Goal: Transaction & Acquisition: Purchase product/service

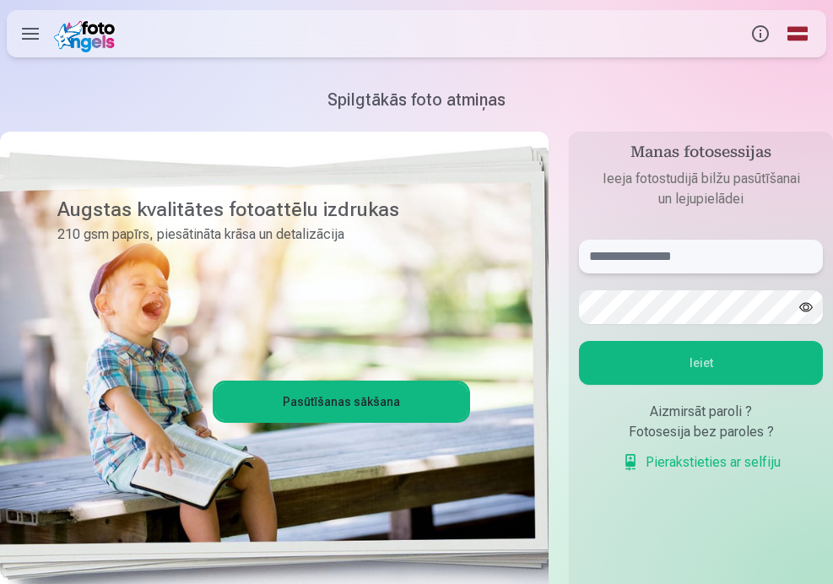
click at [683, 253] on input "text" at bounding box center [701, 257] width 244 height 34
type input "**********"
click at [579, 341] on button "Ieiet" at bounding box center [701, 363] width 244 height 44
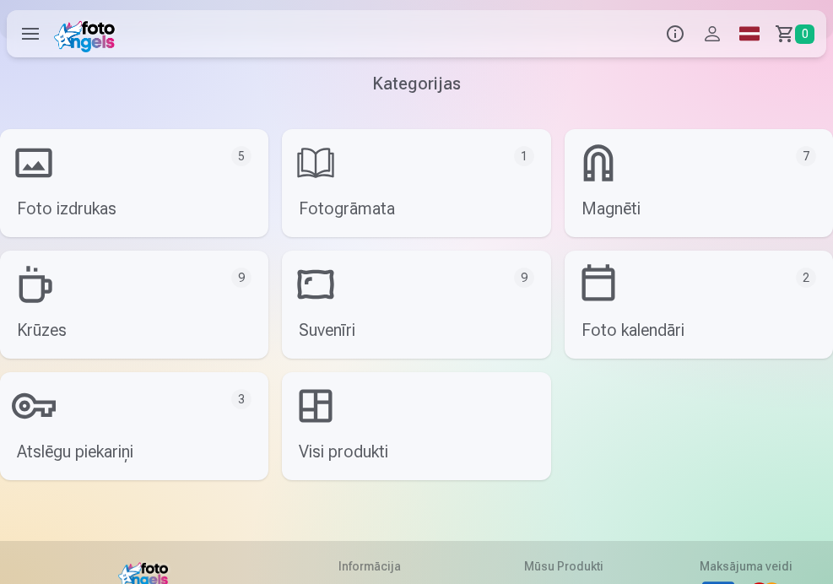
scroll to position [157, 0]
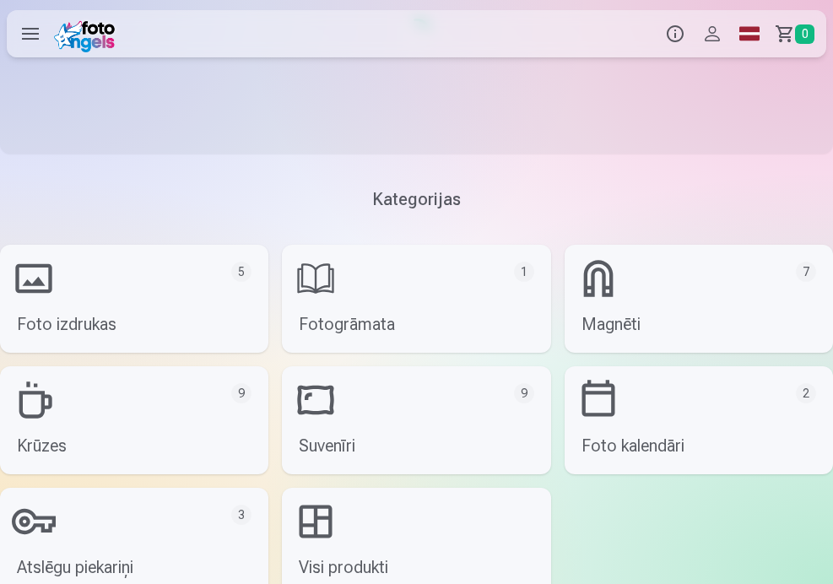
click at [414, 294] on link "Fotogrāmata 1" at bounding box center [416, 299] width 268 height 108
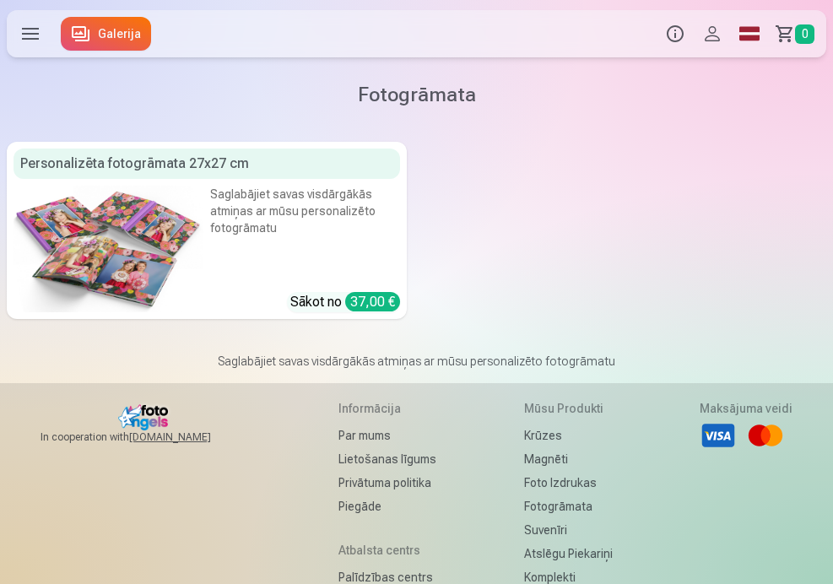
click at [91, 33] on link "Galerija" at bounding box center [106, 34] width 90 height 34
click at [80, 41] on link "Galerija" at bounding box center [106, 34] width 90 height 34
click at [27, 39] on label at bounding box center [30, 33] width 47 height 47
click at [708, 30] on div "Produkti Info Profils Foto izdrukas 5 Fotogrāmata 1 Magnēti 7 Krūzes 9 Suvenīri…" at bounding box center [418, 34] width 837 height 54
click at [717, 32] on button "Profils" at bounding box center [712, 33] width 37 height 47
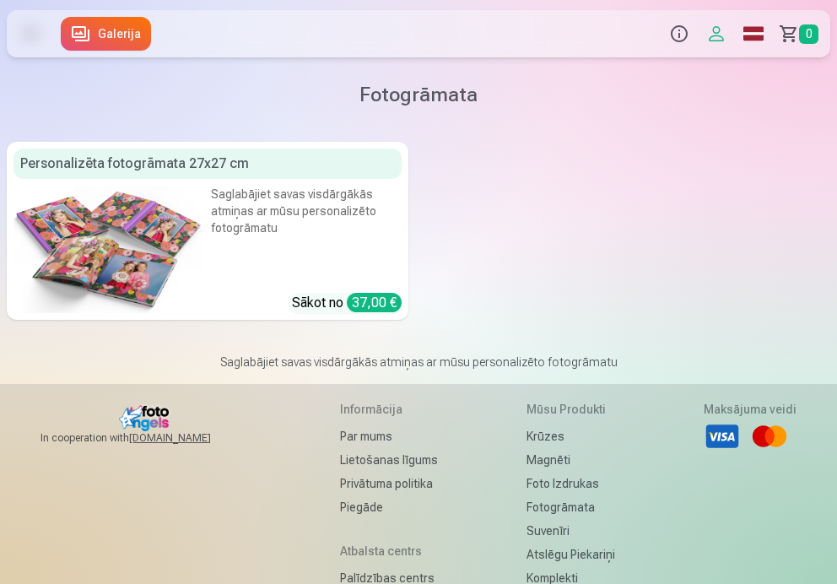
click at [88, 34] on div "Produkti Info Profils Foto izdrukas 5 Fotogrāmata 1 Komplekti 4 Magnēti 7 Krūze…" at bounding box center [418, 34] width 837 height 54
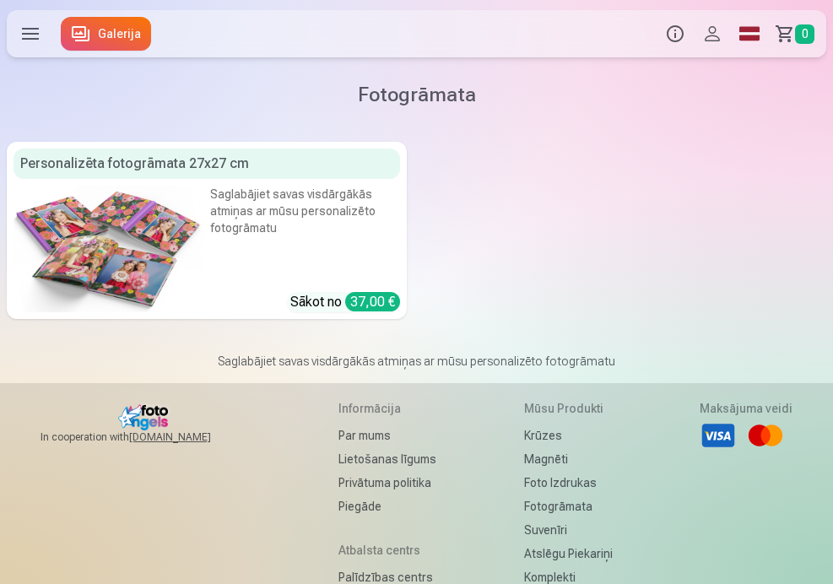
click at [27, 38] on label at bounding box center [30, 33] width 47 height 47
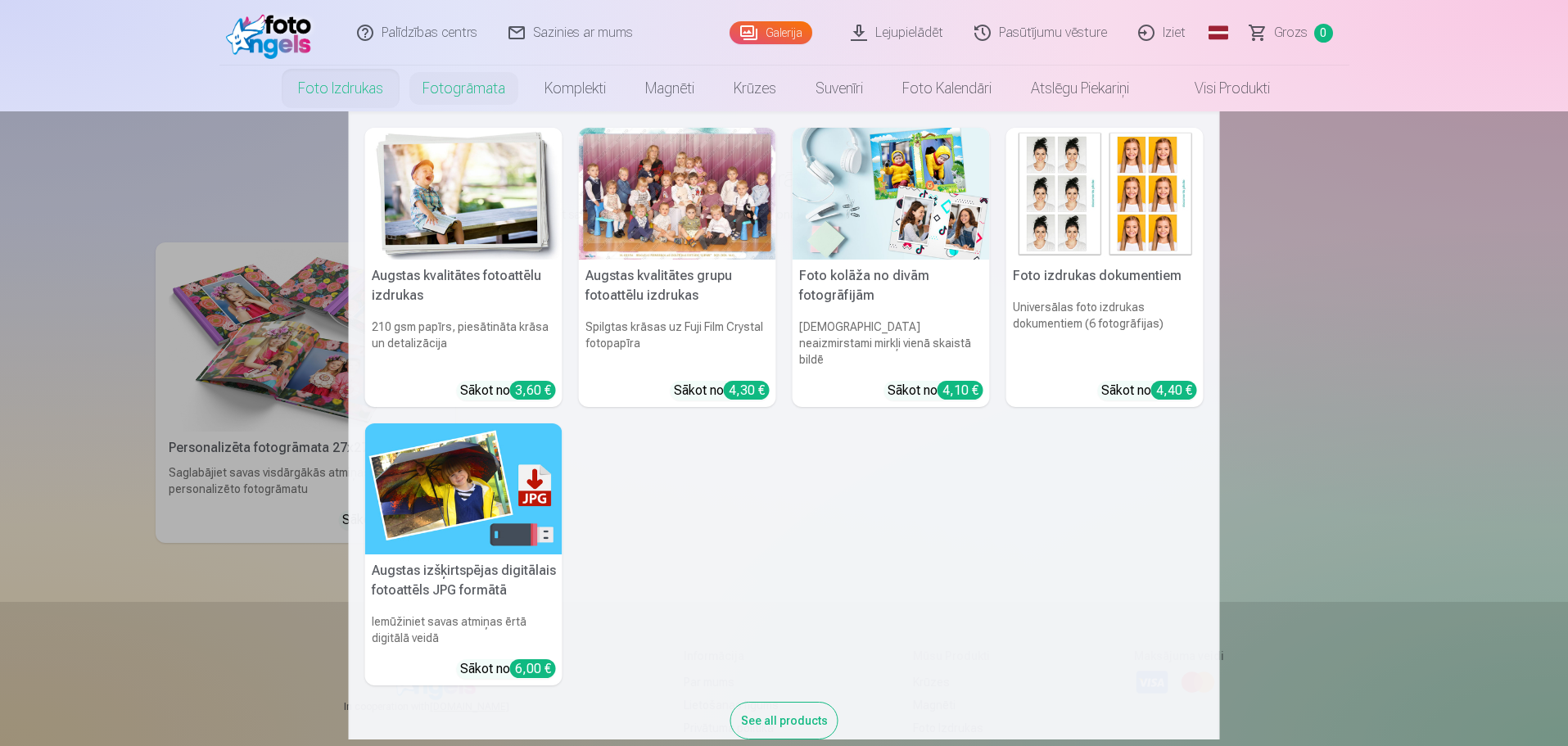
click at [336, 96] on link "Foto izdrukas" at bounding box center [340, 88] width 124 height 46
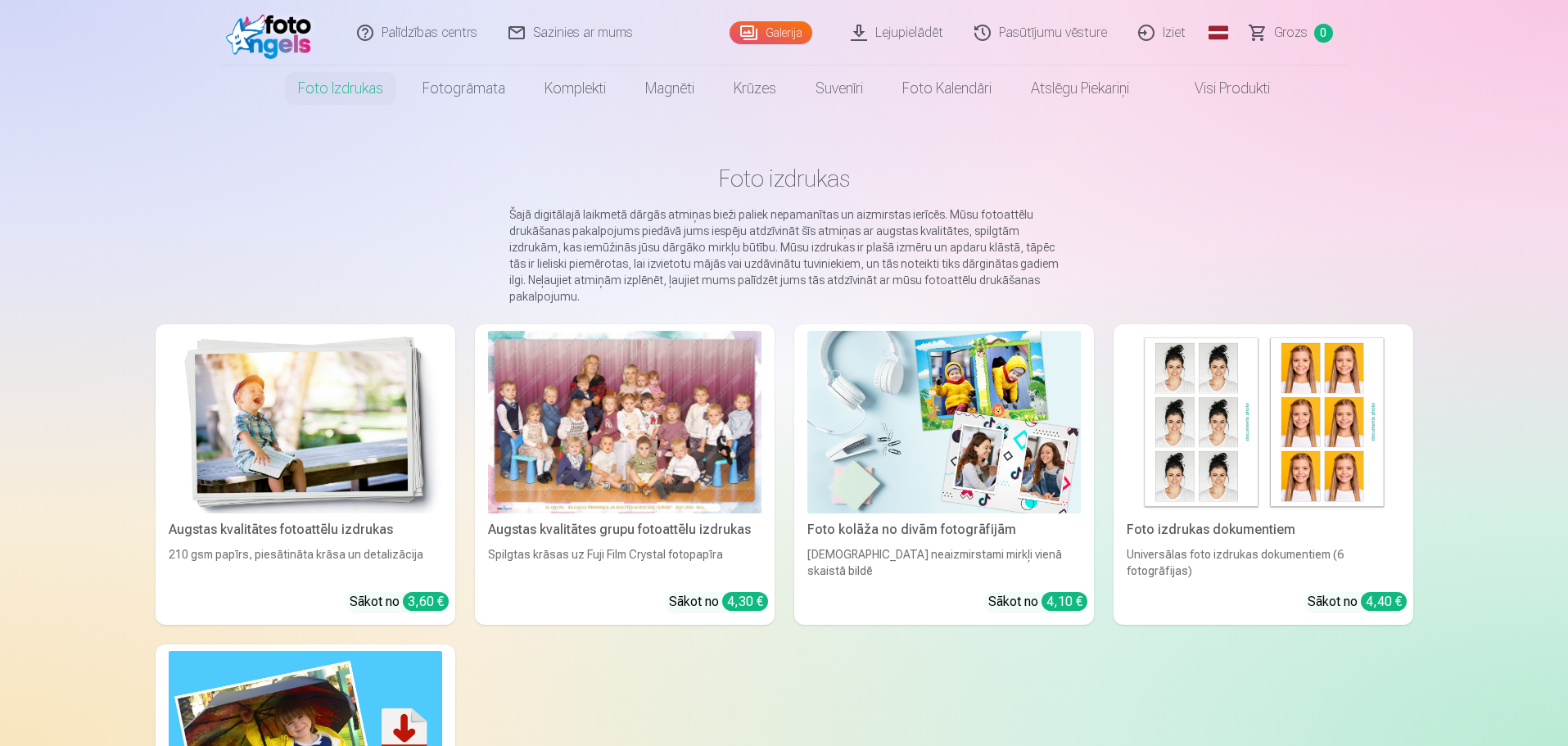
click at [335, 472] on img at bounding box center [305, 422] width 273 height 182
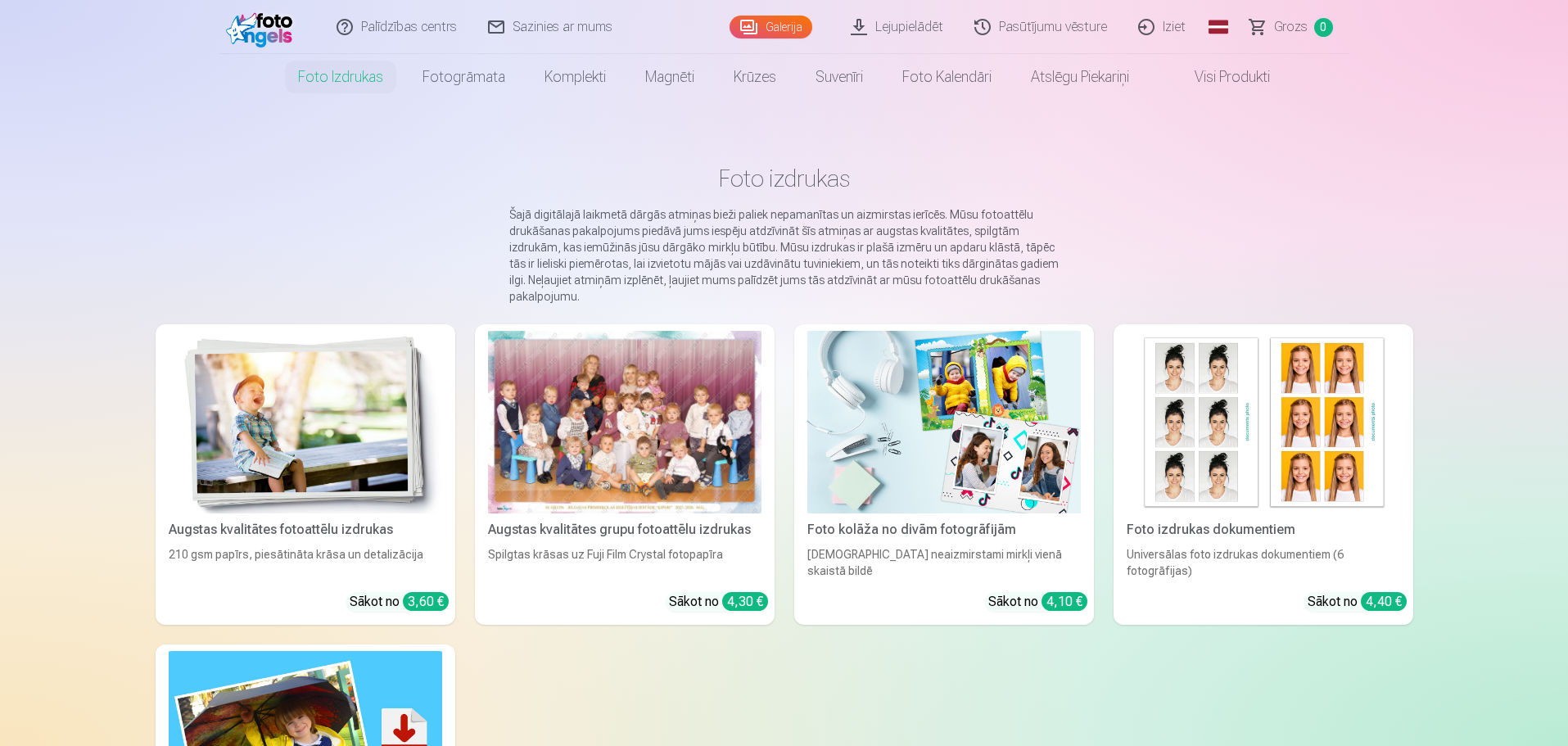
scroll to position [328, 0]
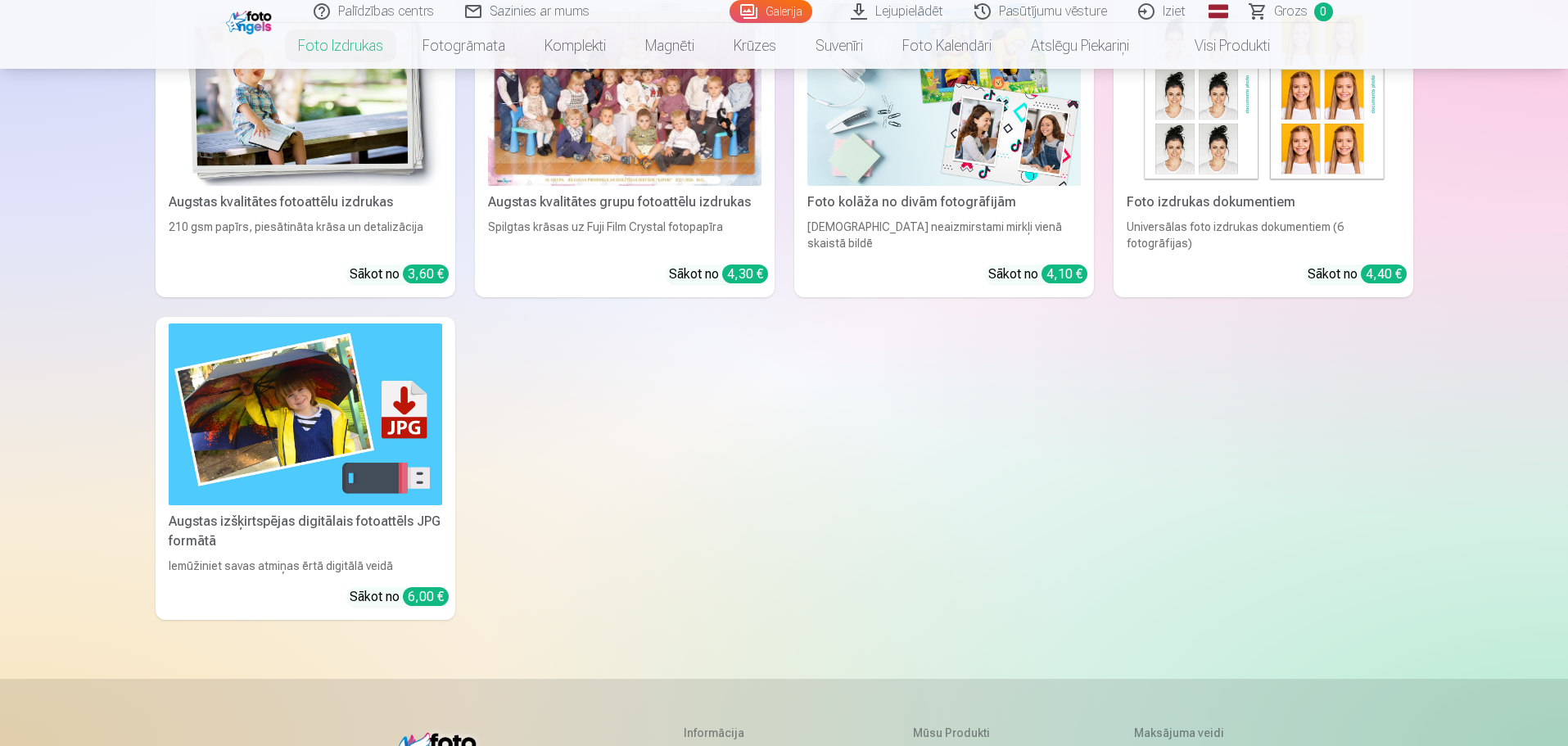
click at [314, 192] on div "Augstas kvalitātes fotoattēlu izdrukas" at bounding box center [304, 202] width 286 height 19
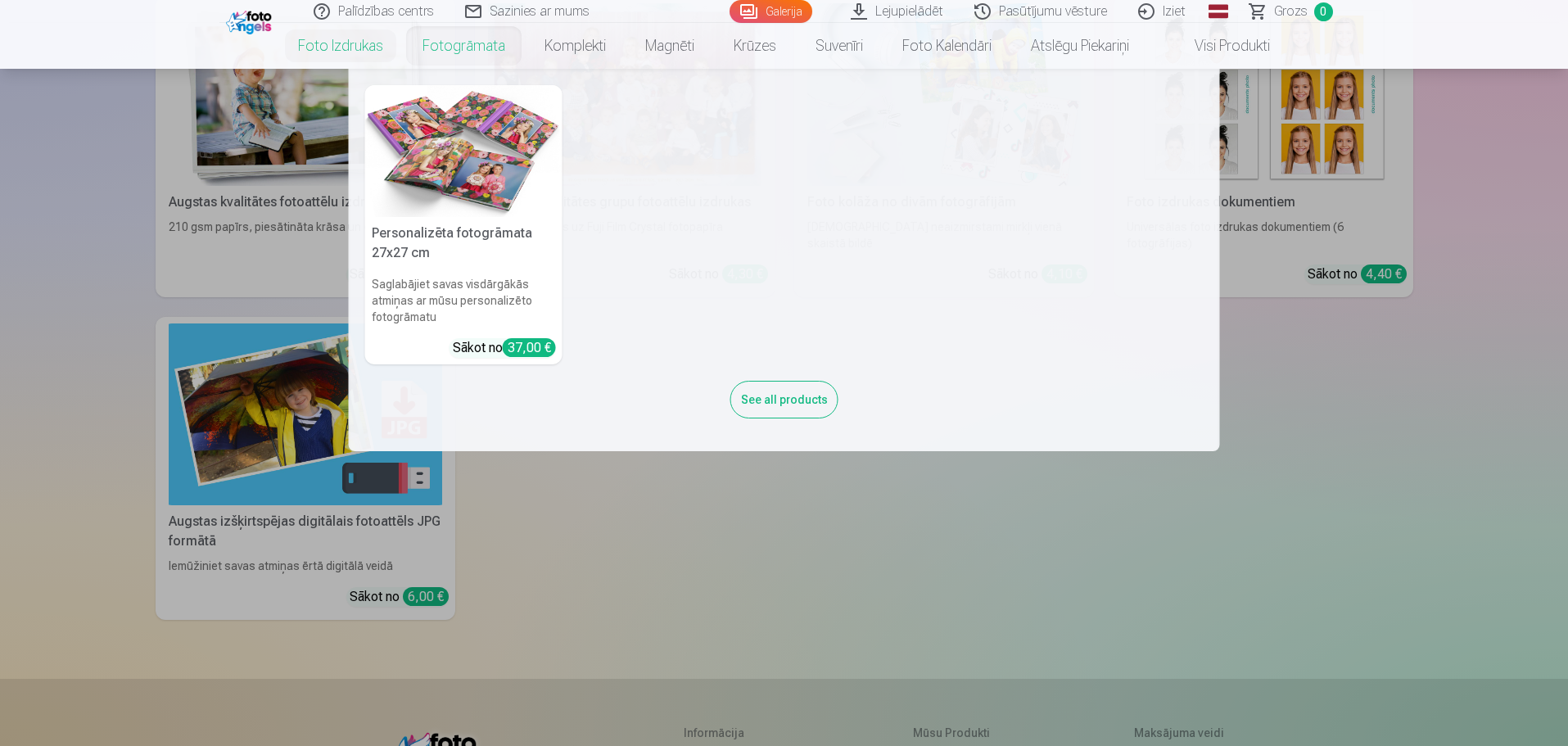
click at [448, 45] on link "Fotogrāmata" at bounding box center [464, 46] width 122 height 46
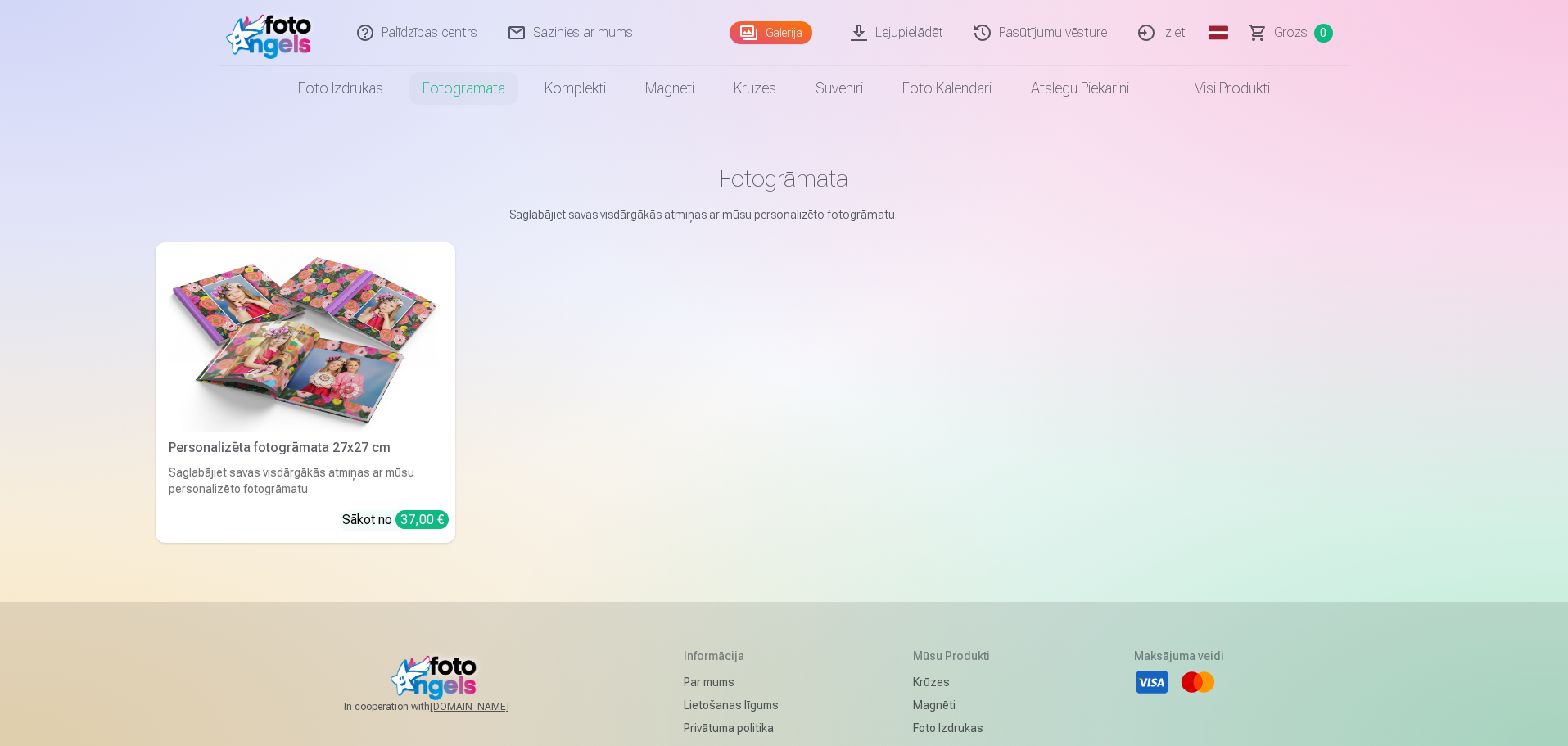
click at [784, 29] on link "Galerija" at bounding box center [770, 33] width 82 height 23
click at [807, 37] on link "Lejupielādēt" at bounding box center [897, 33] width 123 height 66
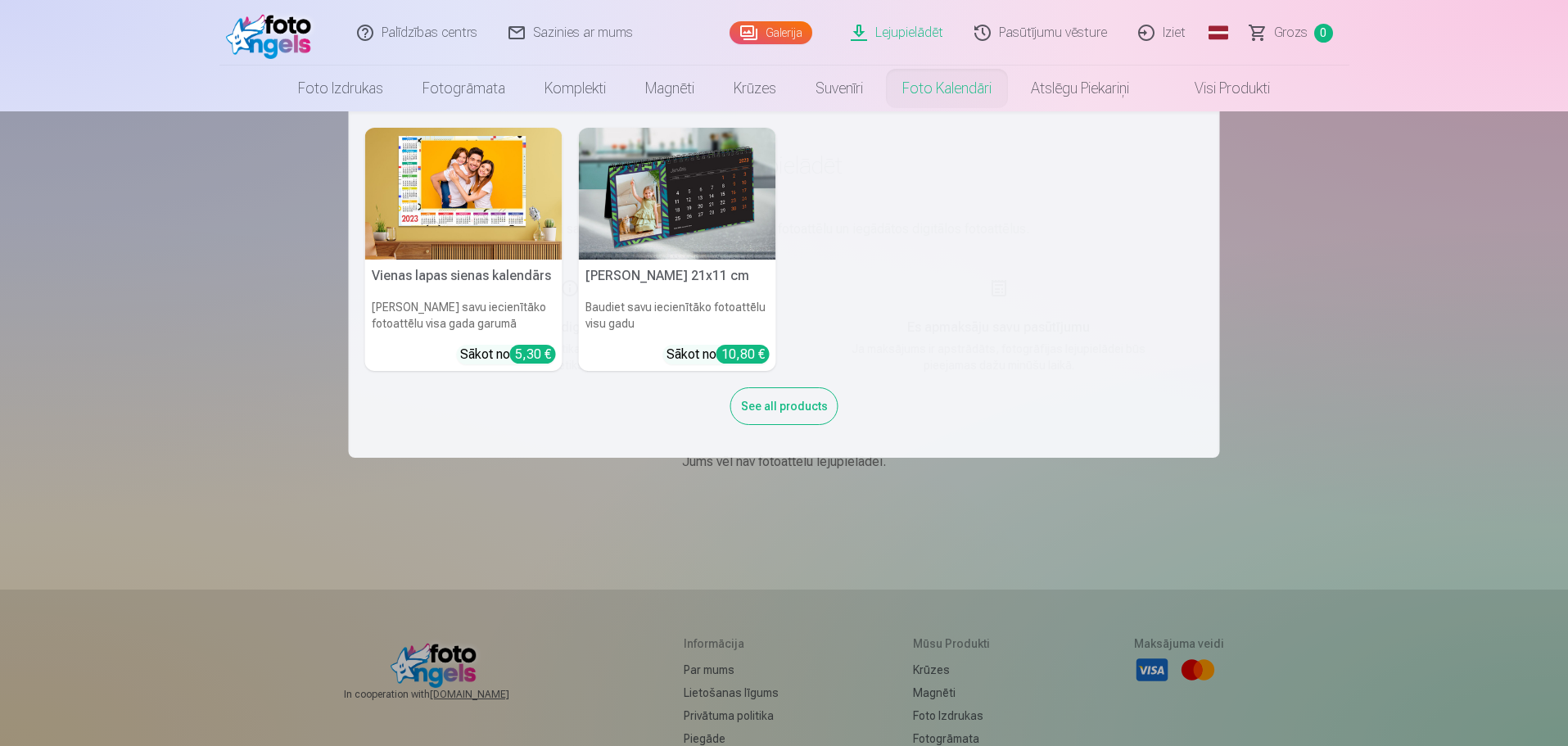
click at [807, 95] on link "Foto kalendāri" at bounding box center [946, 88] width 129 height 46
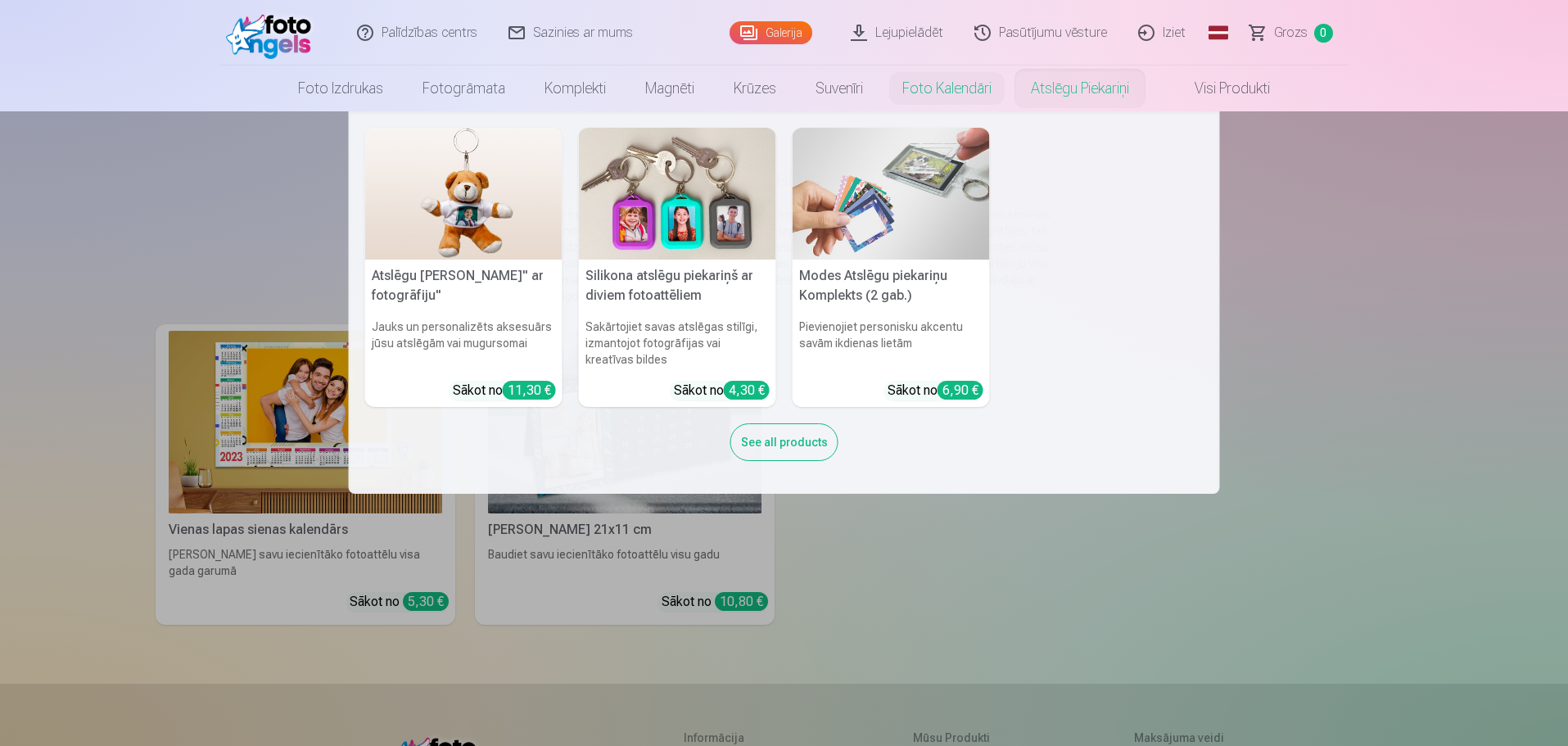
click at [807, 92] on link "Atslēgu piekariņi" at bounding box center [1080, 88] width 138 height 46
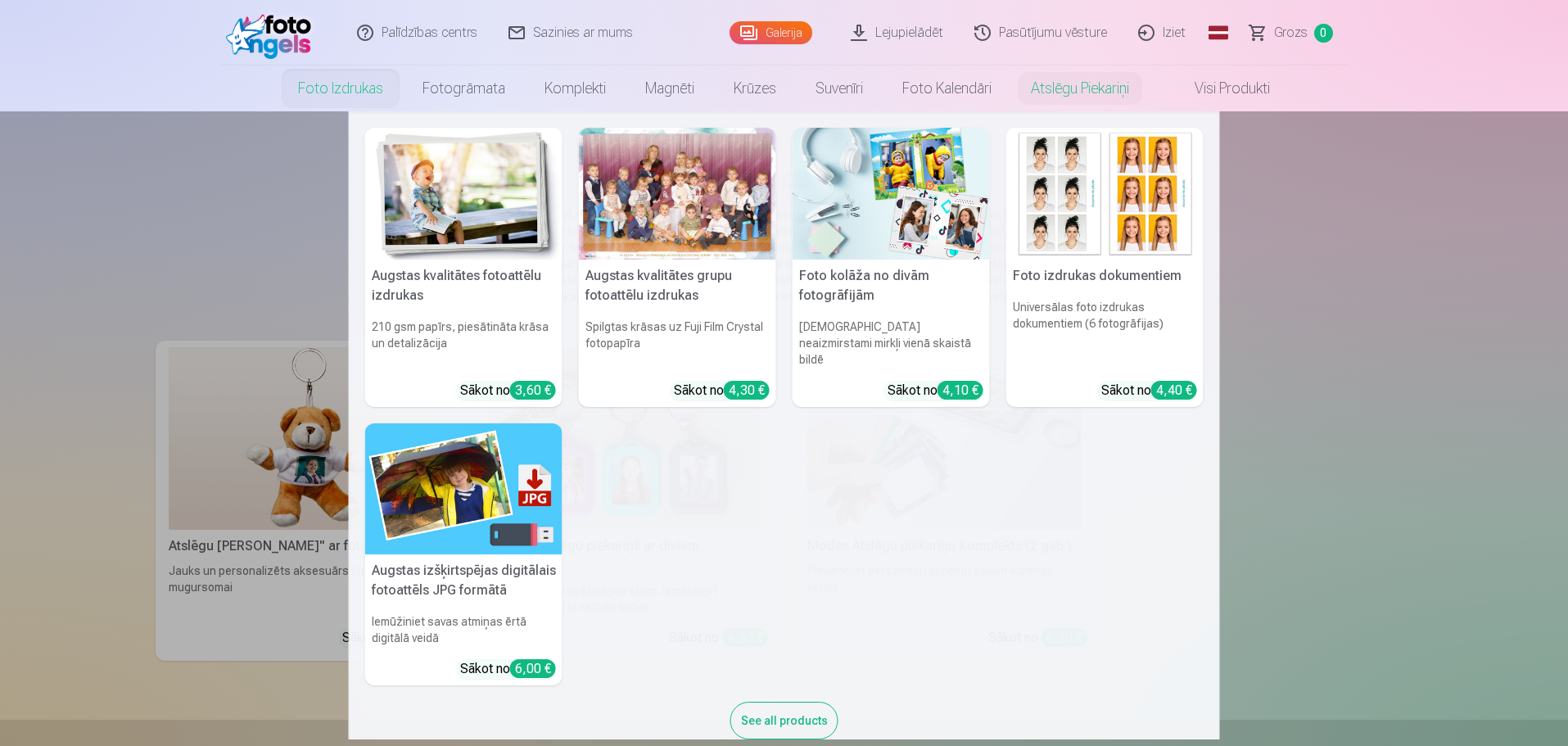
click at [323, 92] on link "Foto izdrukas" at bounding box center [340, 88] width 124 height 46
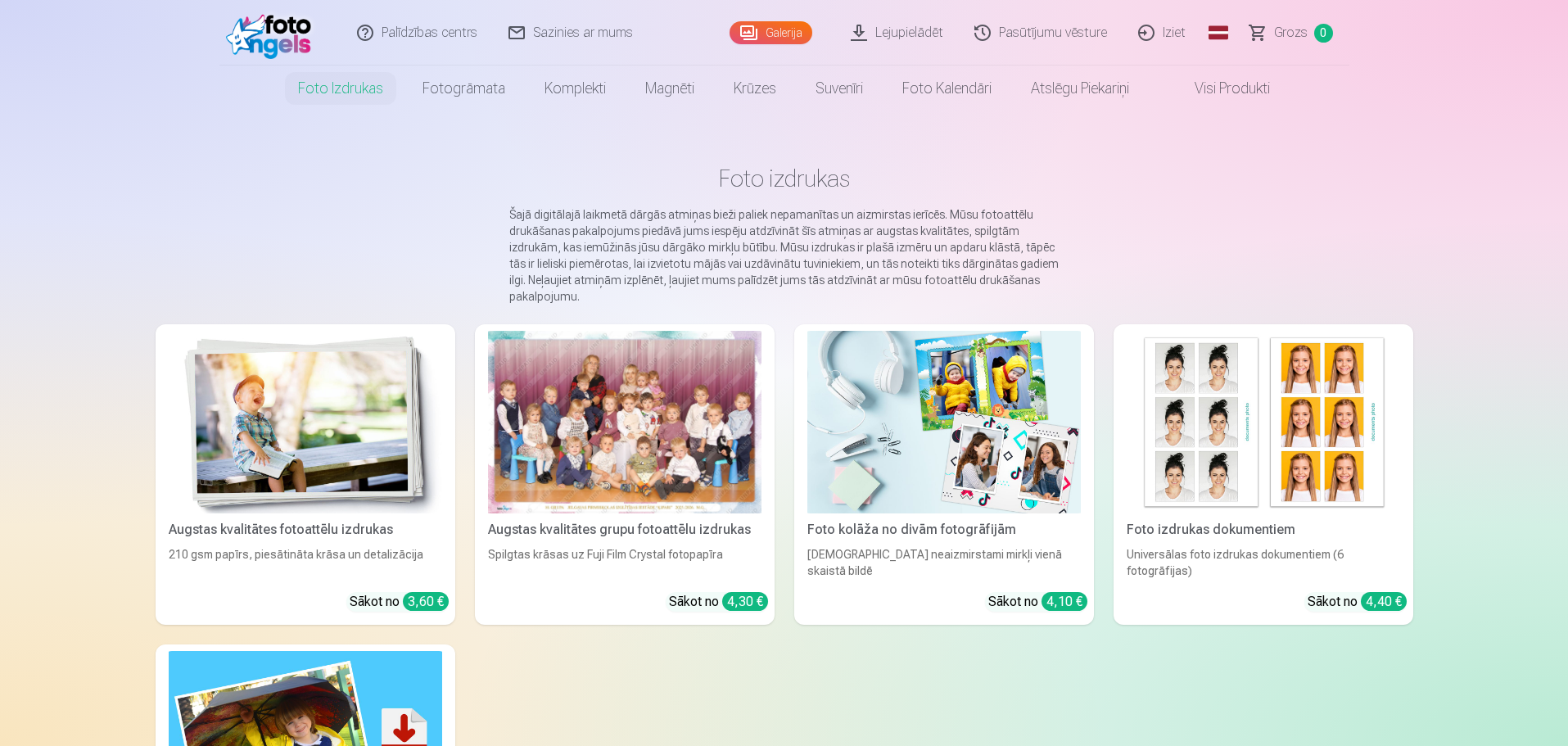
click at [270, 462] on img at bounding box center [305, 422] width 273 height 182
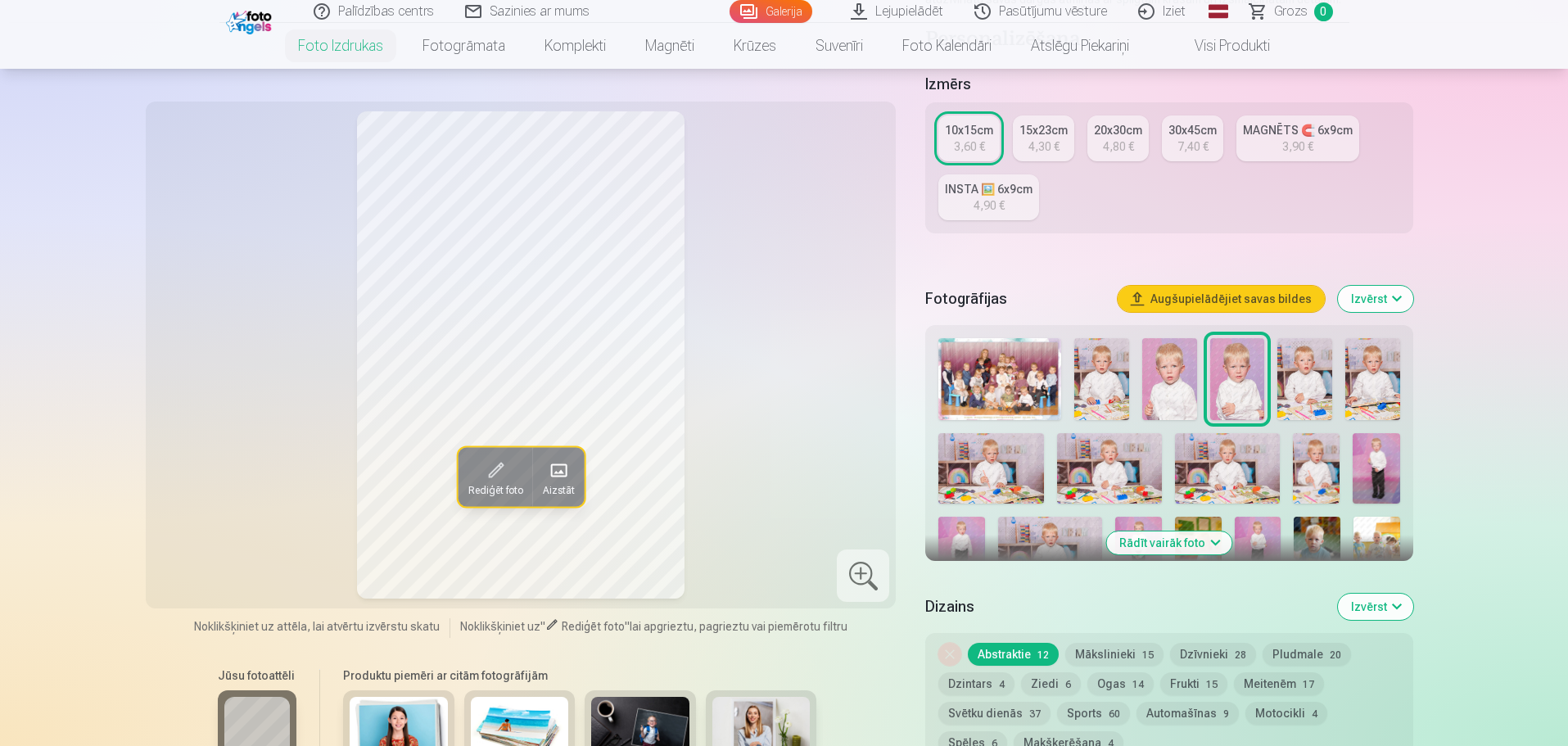
scroll to position [328, 0]
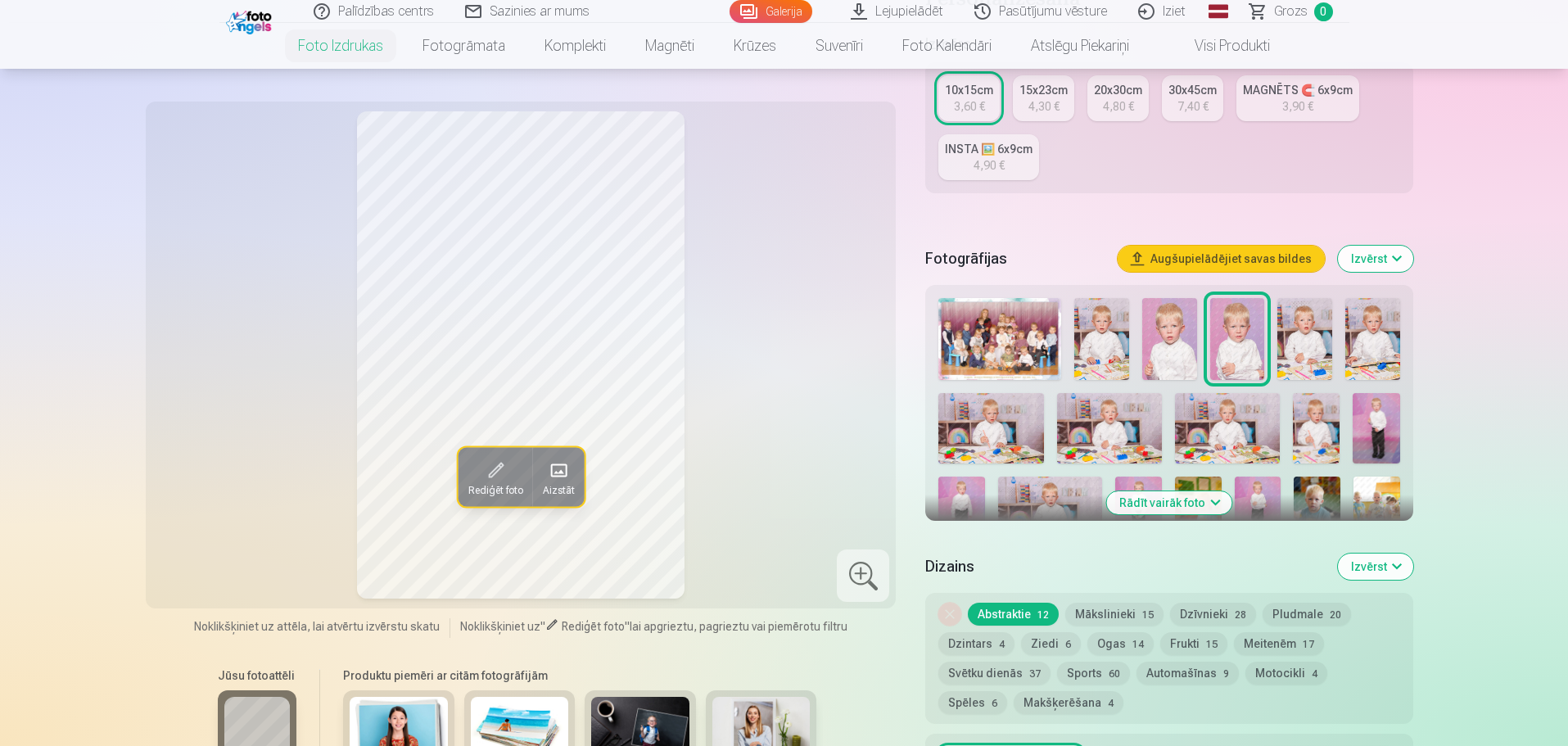
click at [807, 328] on img at bounding box center [999, 339] width 123 height 81
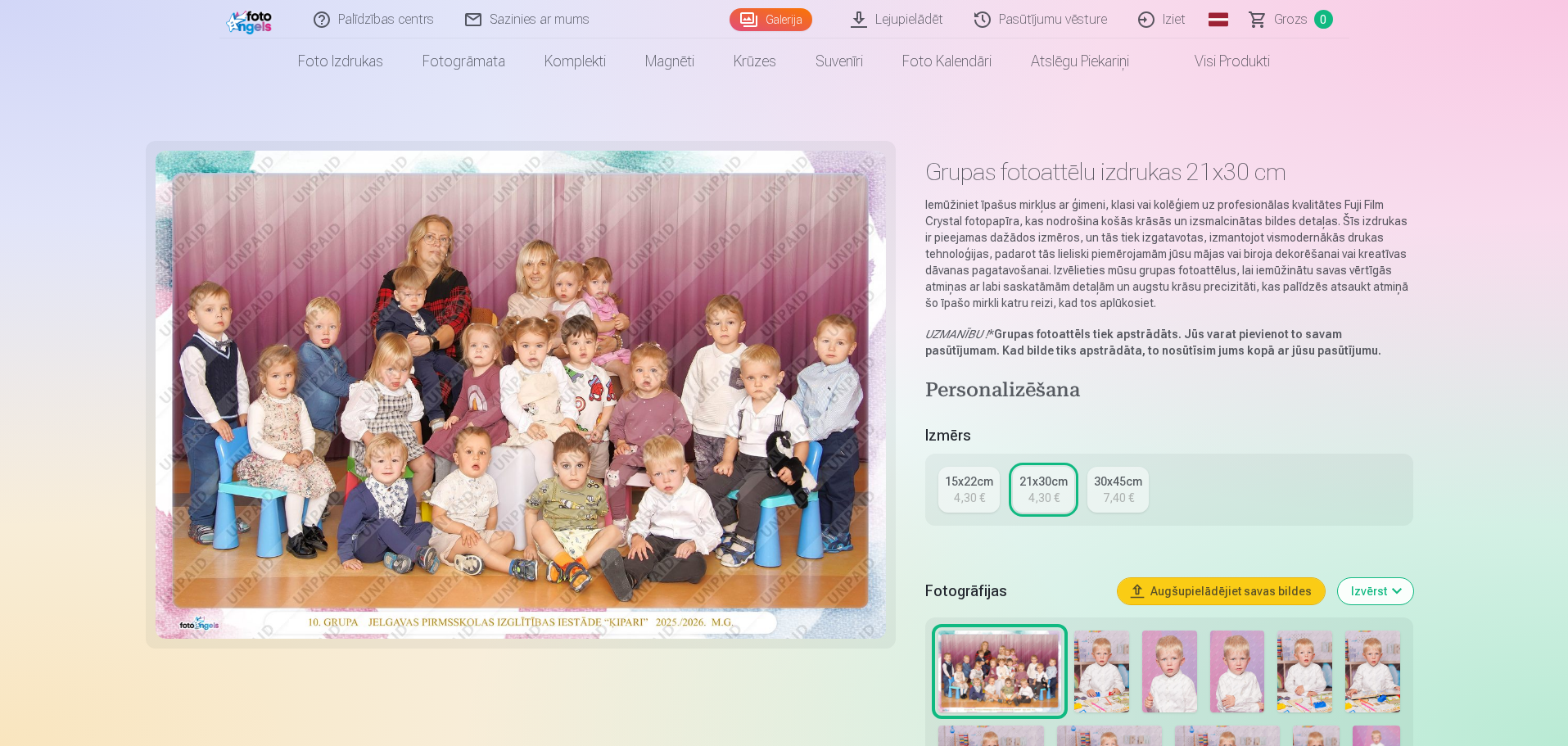
scroll to position [164, 0]
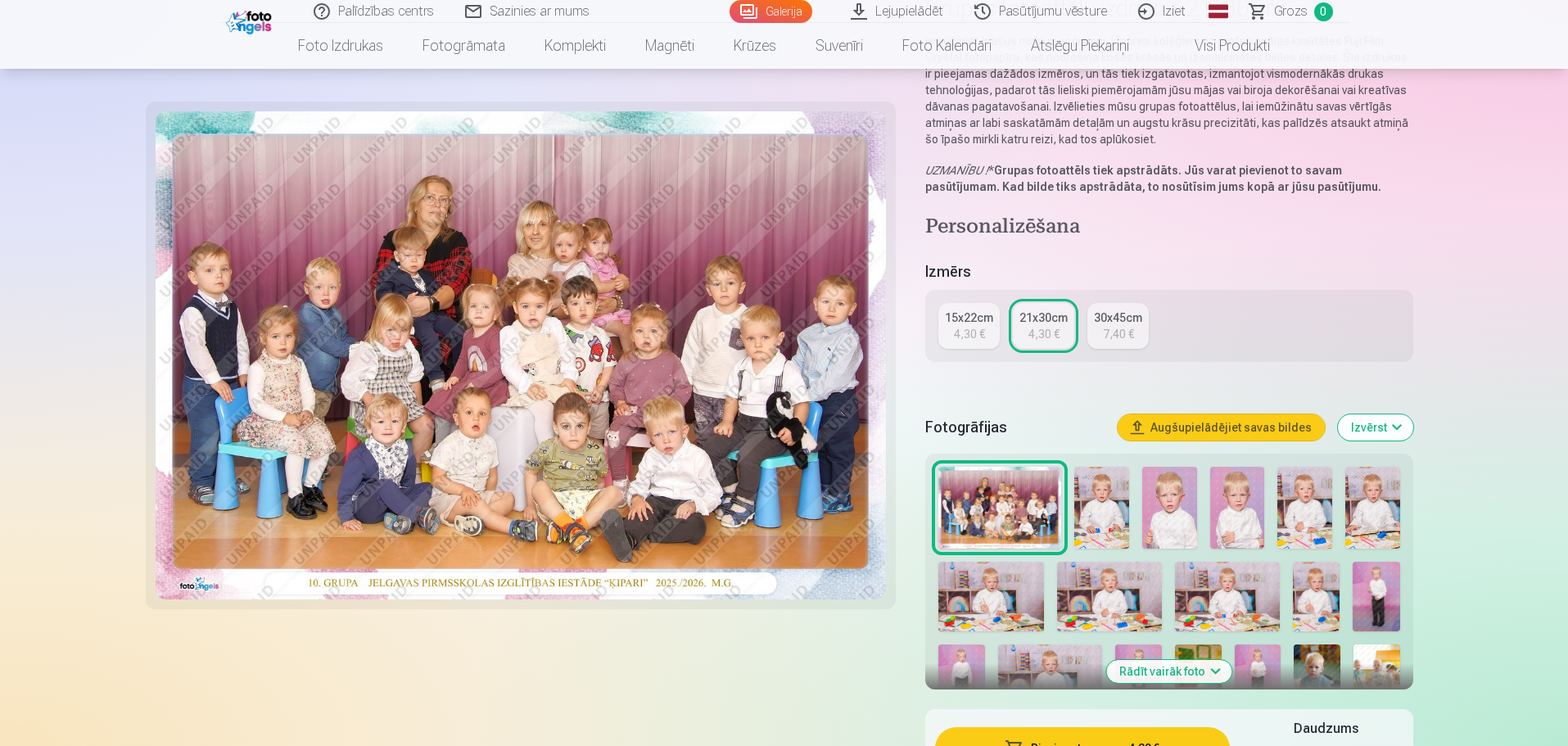
click at [807, 518] on img at bounding box center [1102, 507] width 55 height 81
click at [807, 495] on img at bounding box center [1102, 507] width 55 height 81
click at [807, 506] on img at bounding box center [1169, 507] width 55 height 81
click at [807, 507] on img at bounding box center [1102, 507] width 55 height 81
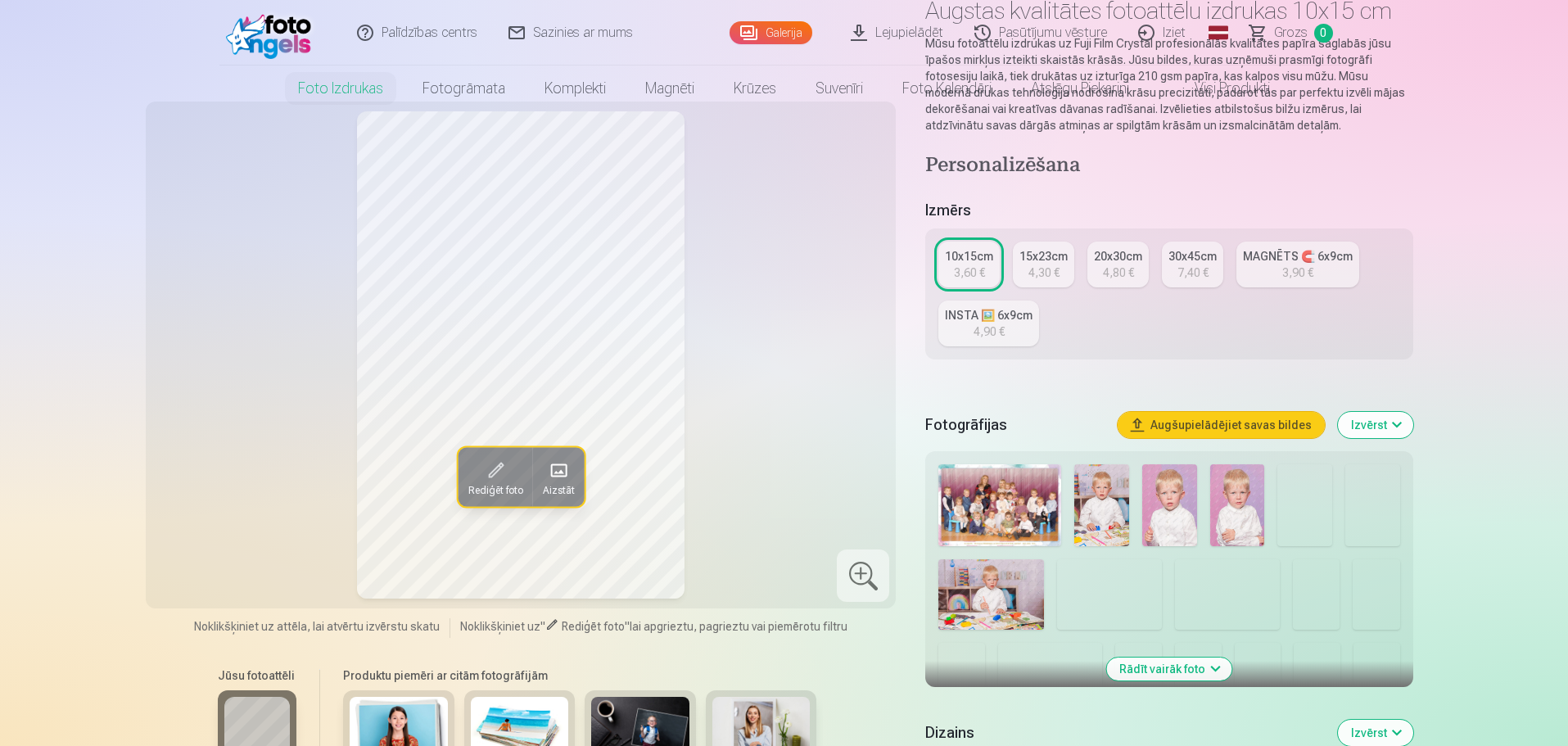
scroll to position [328, 0]
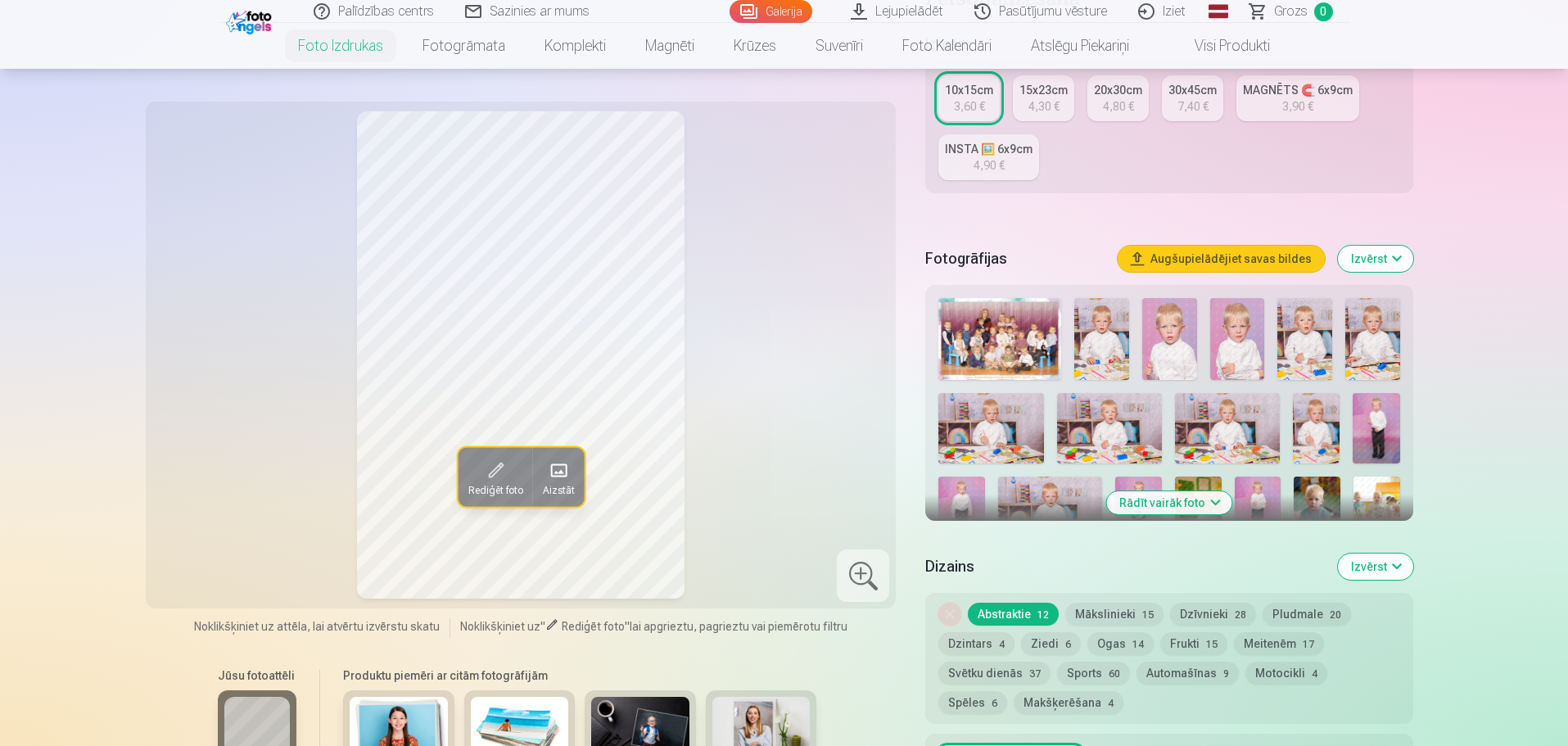
click at [1126, 334] on img at bounding box center [1102, 339] width 55 height 81
click at [1164, 338] on img at bounding box center [1169, 339] width 55 height 81
click at [1255, 344] on img at bounding box center [1237, 339] width 55 height 81
click at [1317, 339] on img at bounding box center [1304, 339] width 55 height 81
click at [1381, 342] on img at bounding box center [1372, 339] width 55 height 81
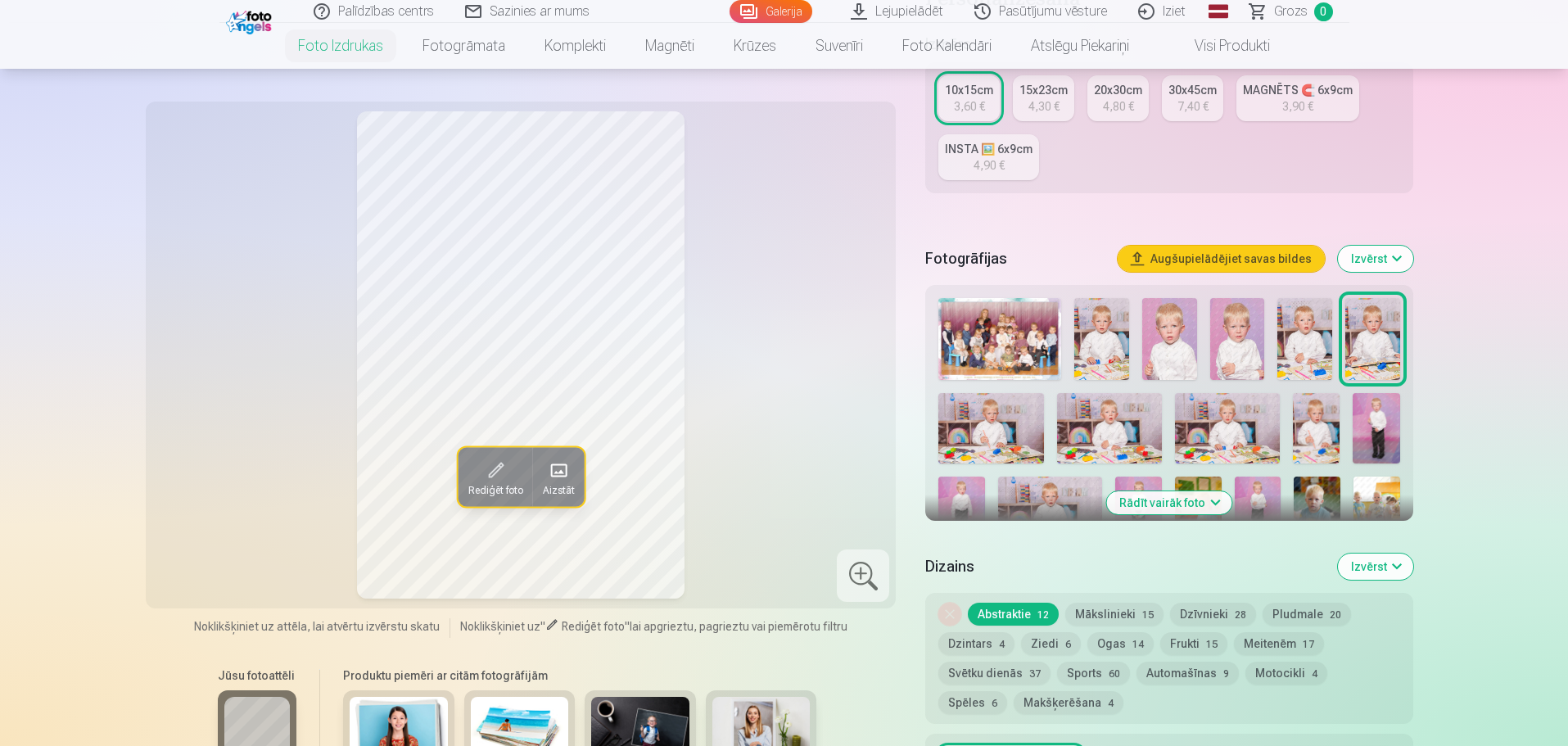
click at [1004, 429] on img at bounding box center [990, 428] width 105 height 71
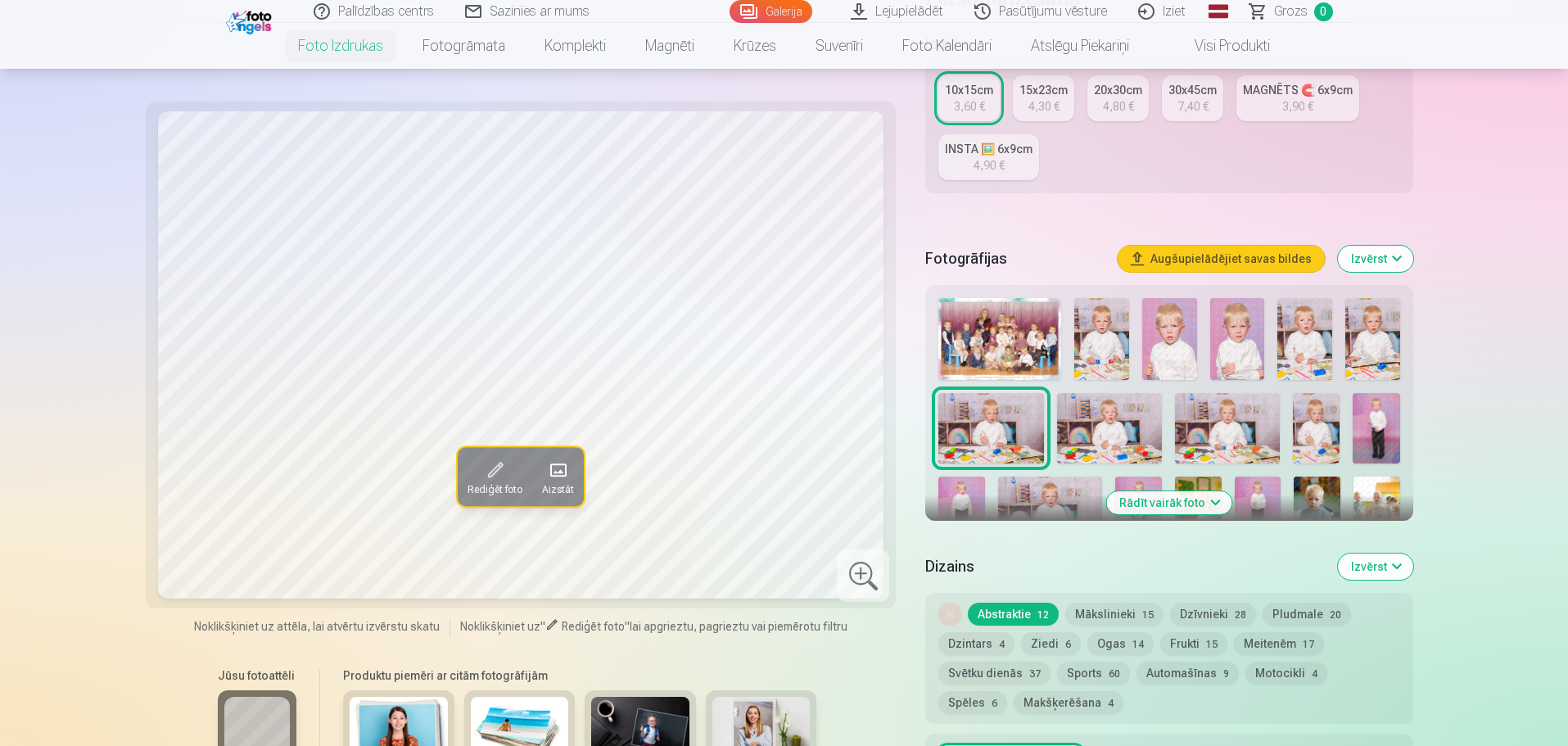
click at [1104, 437] on img at bounding box center [1109, 428] width 105 height 71
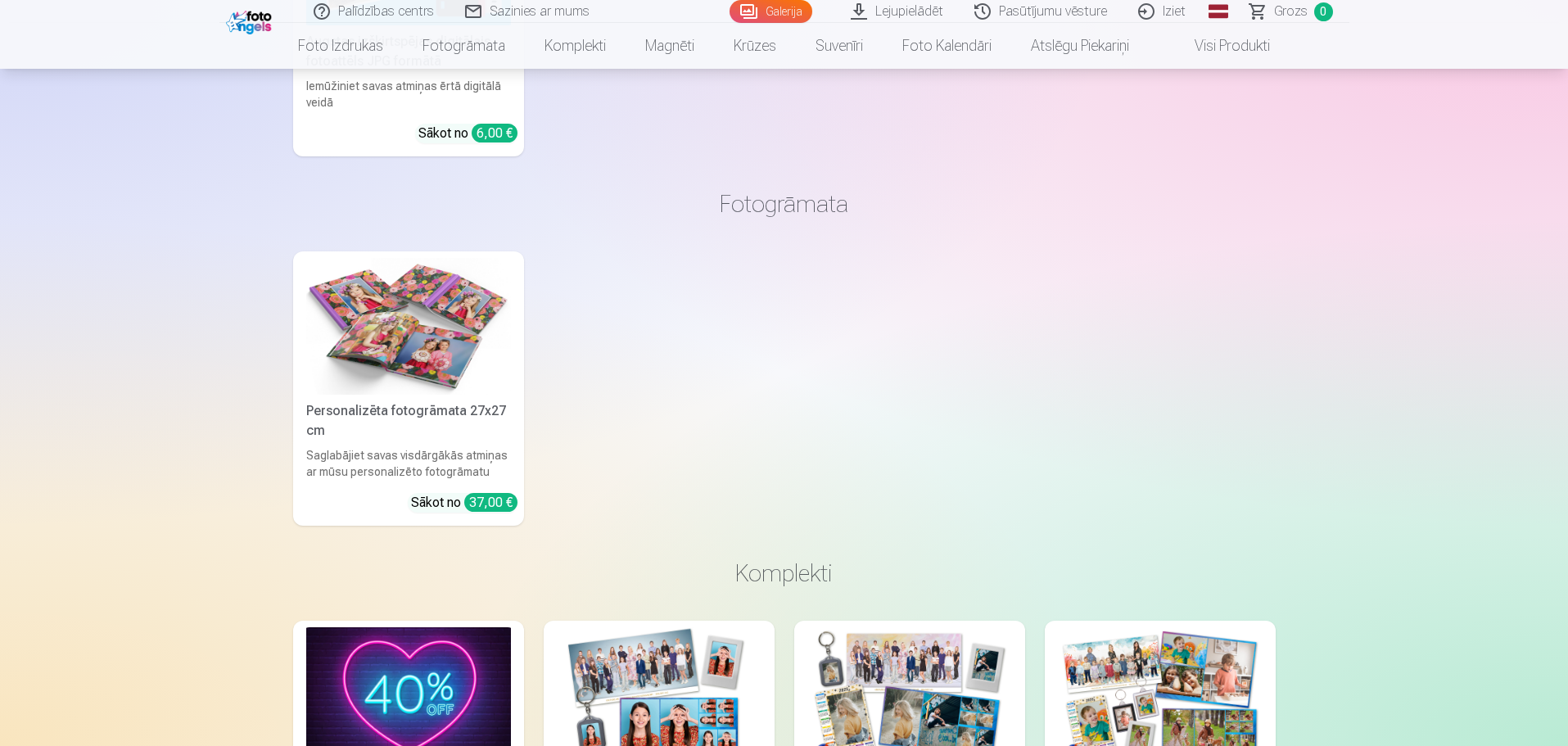
scroll to position [9827, 0]
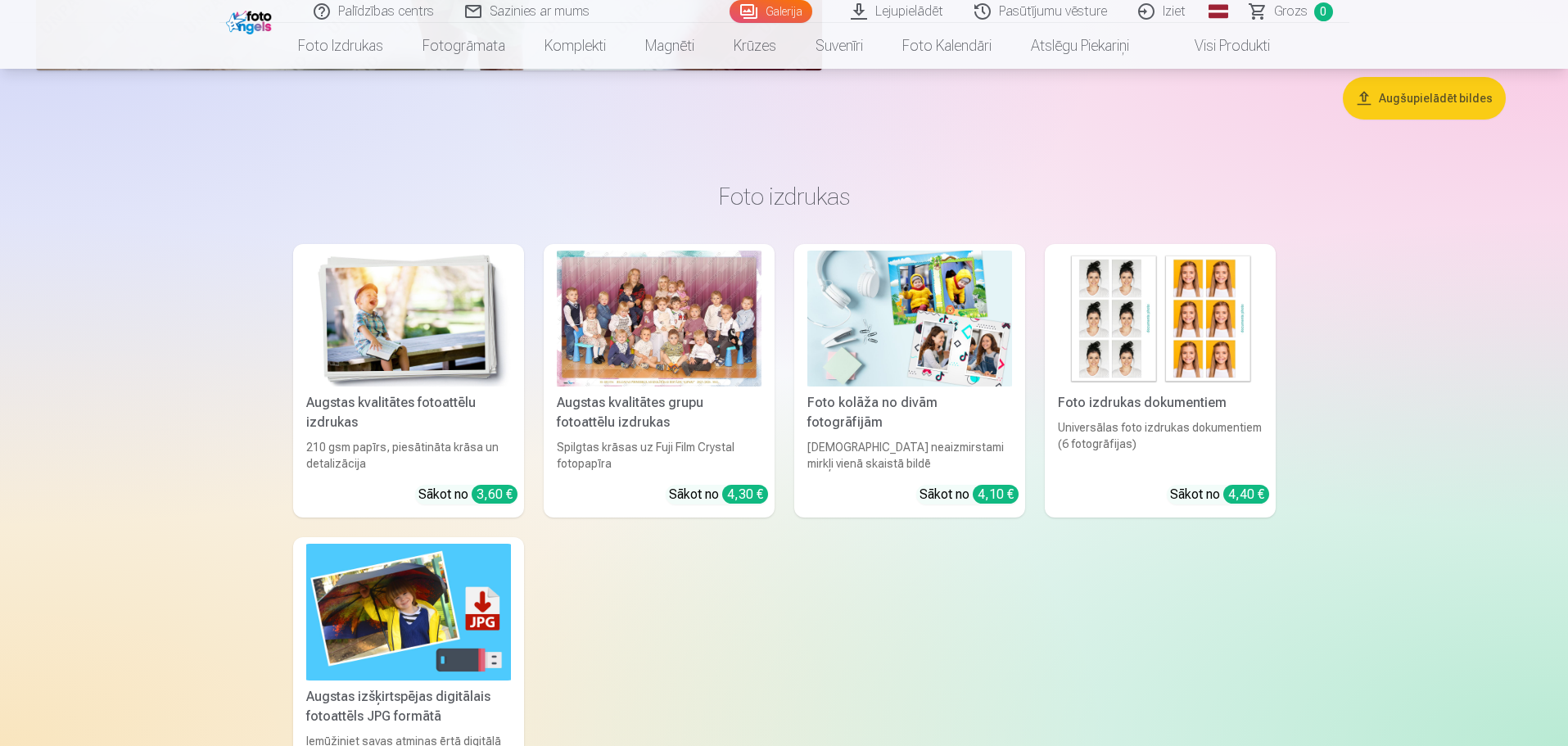
click at [1179, 10] on link "Iziet" at bounding box center [1162, 12] width 79 height 23
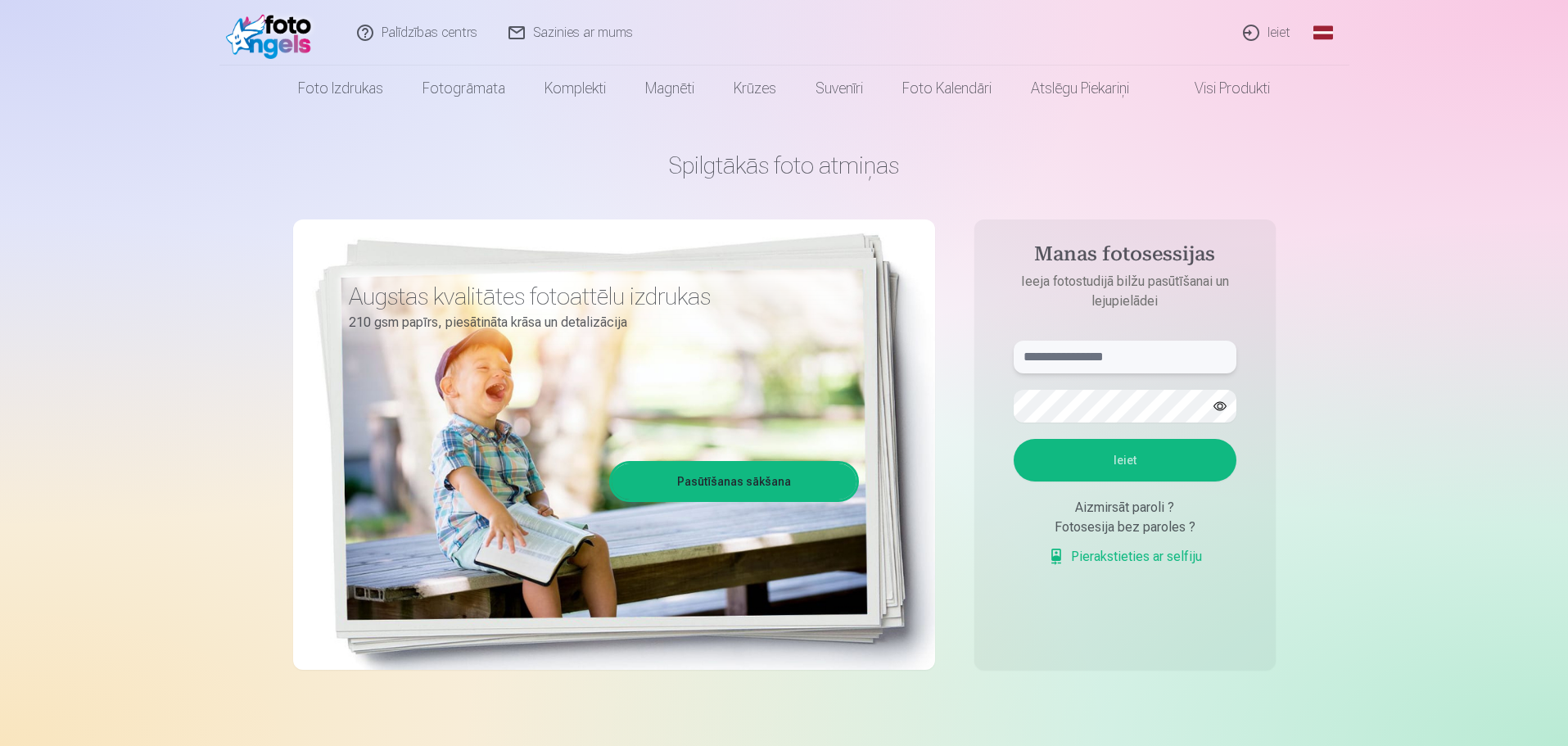
click at [1084, 352] on input "text" at bounding box center [1125, 357] width 223 height 33
drag, startPoint x: 1114, startPoint y: 354, endPoint x: 1101, endPoint y: 355, distance: 13.0
click at [1113, 354] on input "text" at bounding box center [1125, 357] width 223 height 33
type input "**********"
click at [1013, 438] on button "Ieiet" at bounding box center [1125, 460] width 223 height 43
